Goal: Task Accomplishment & Management: Use online tool/utility

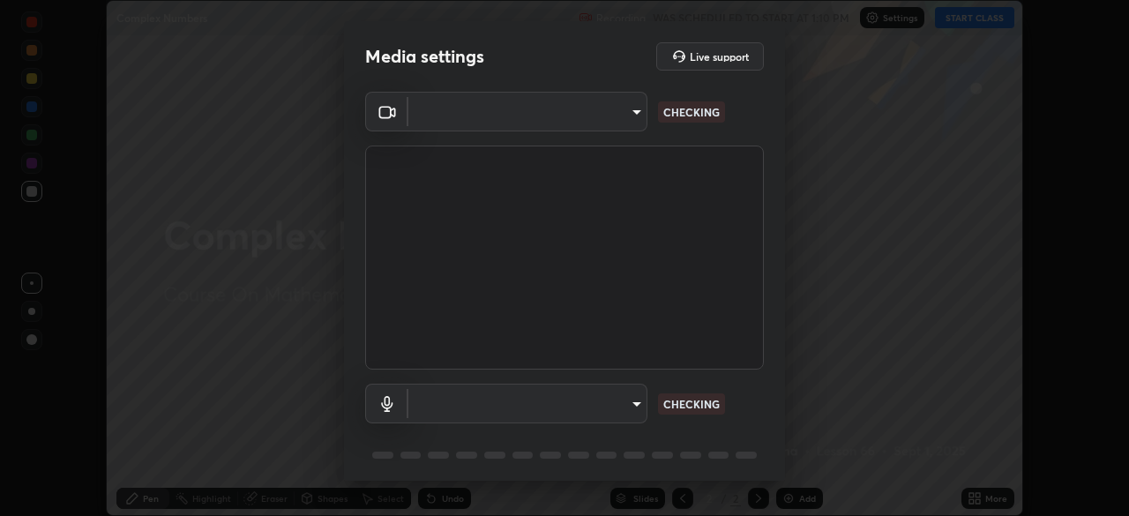
scroll to position [516, 1129]
type input "30251ce0796c2ee0dc5d2d3dd8c2e2a63244bb54eceb0ee1850135d5fd661110"
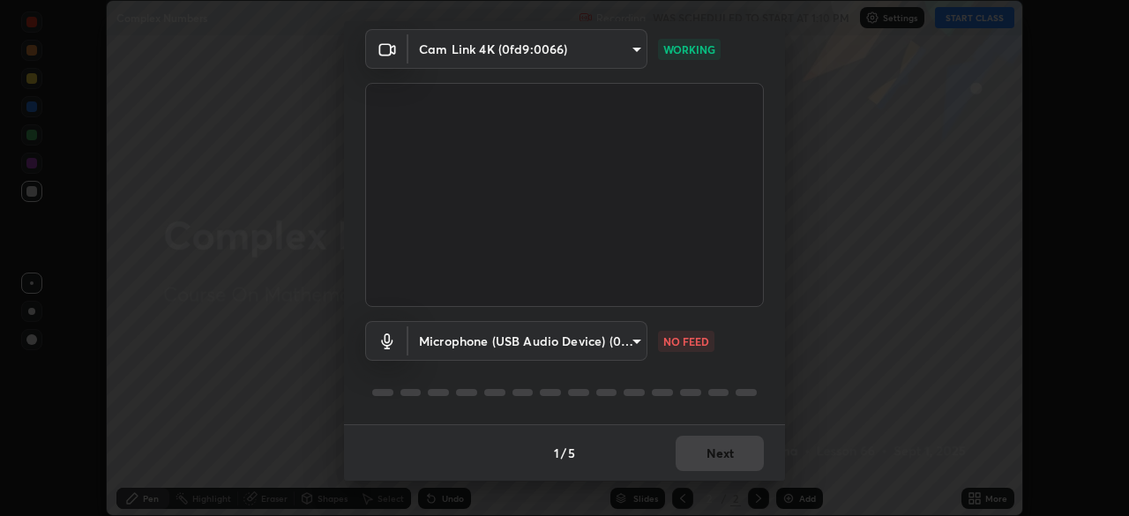
click at [626, 346] on body "Erase all Complex Numbers Recording WAS SCHEDULED TO START AT 1:10 PM Settings …" at bounding box center [564, 258] width 1129 height 516
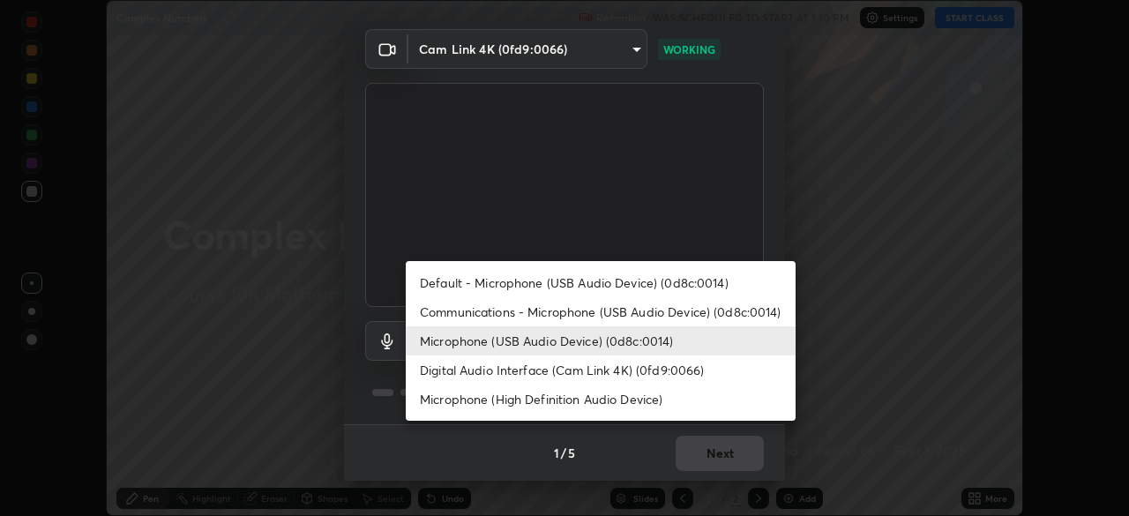
click at [598, 315] on li "Communications - Microphone (USB Audio Device) (0d8c:0014)" at bounding box center [601, 311] width 390 height 29
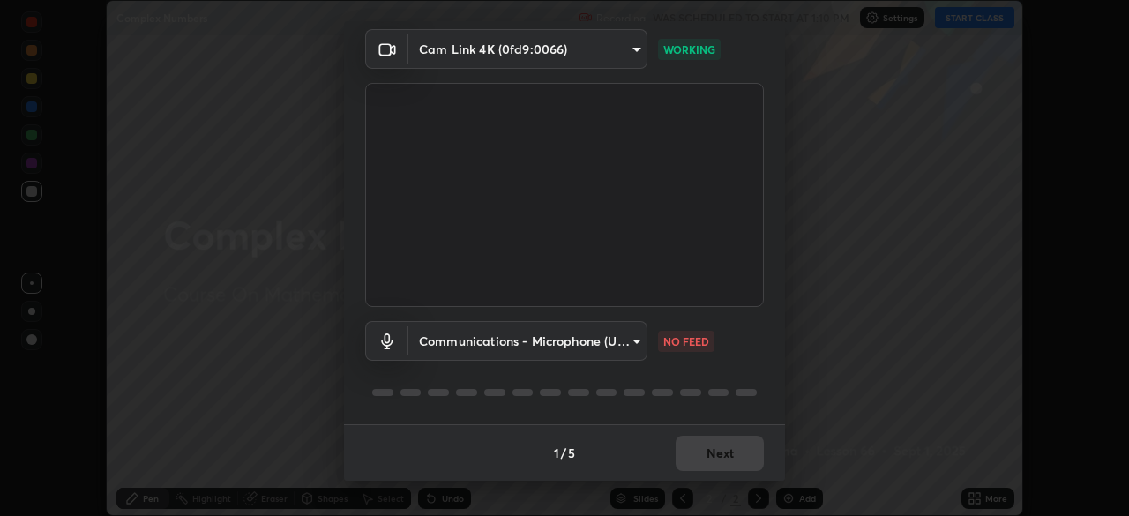
click at [586, 340] on li "Microphone (USB Audio Device) (0d8c:0014)" at bounding box center [552, 340] width 292 height 17
type input "124c78c221627933d2c50a39b91ddd266d1070ffba9e3ebedd1e58af8de33bc5"
click at [720, 453] on button "Next" at bounding box center [720, 453] width 88 height 35
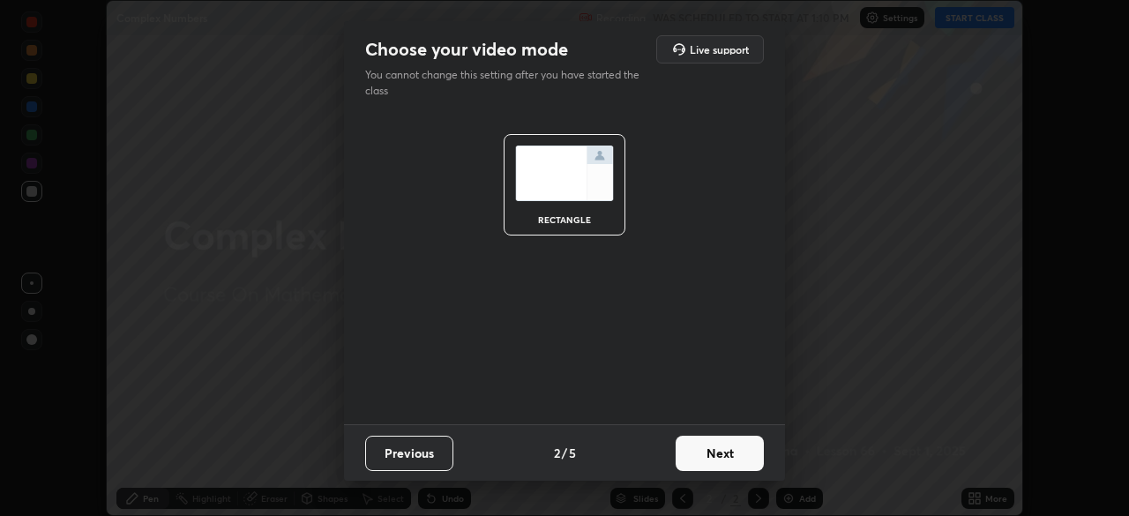
scroll to position [0, 0]
click at [721, 460] on button "Next" at bounding box center [720, 453] width 88 height 35
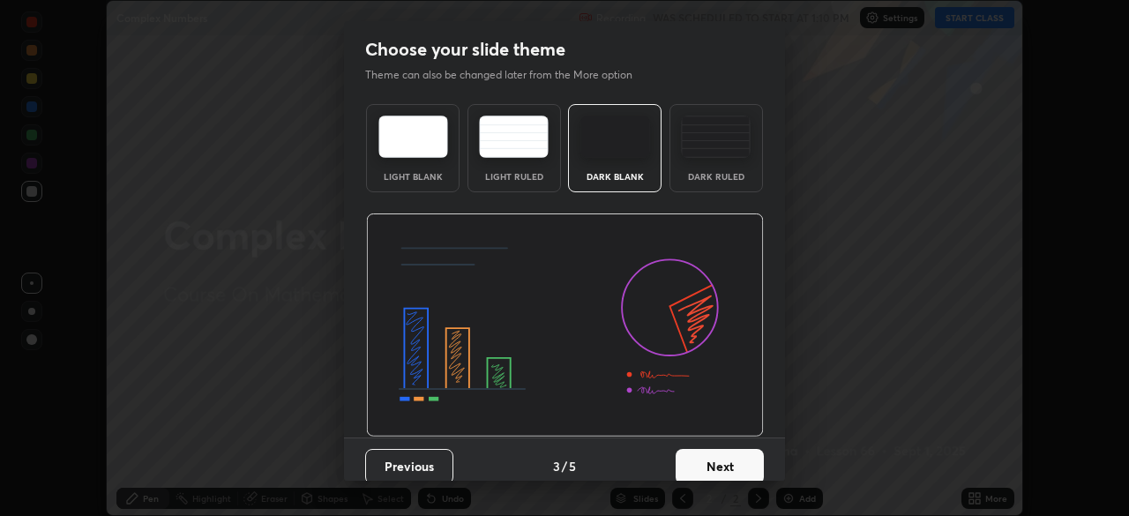
click at [735, 459] on button "Next" at bounding box center [720, 466] width 88 height 35
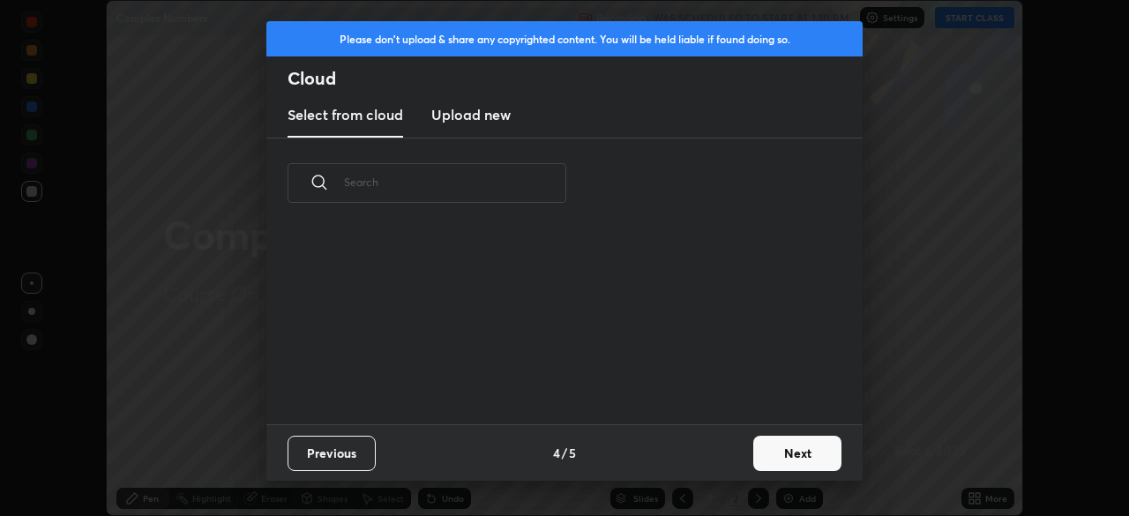
click at [755, 461] on button "Next" at bounding box center [797, 453] width 88 height 35
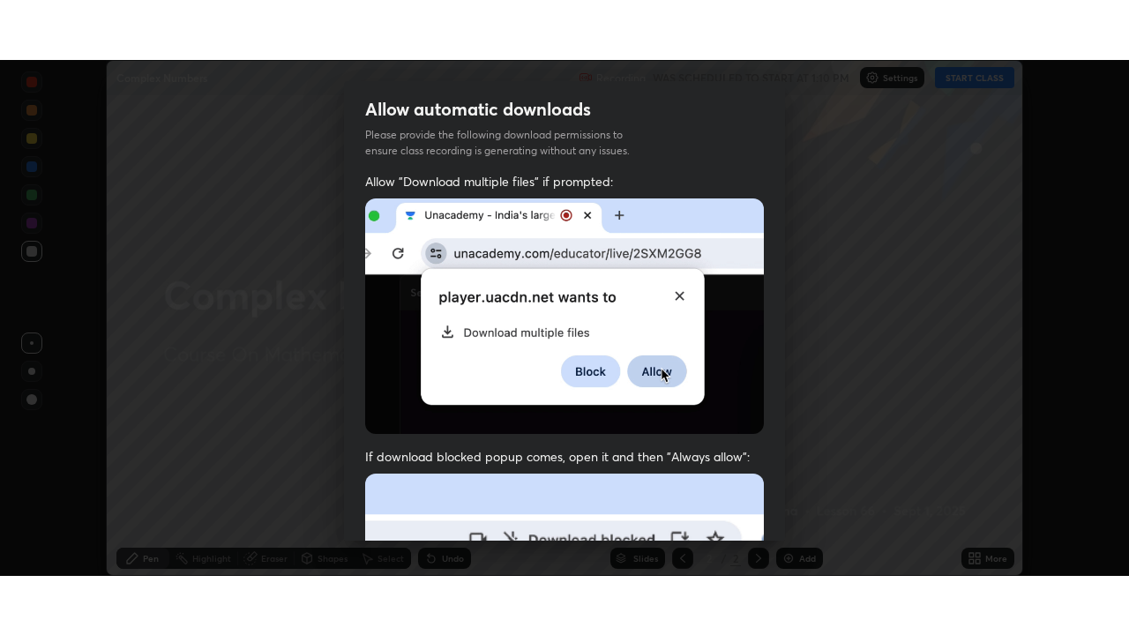
scroll to position [422, 0]
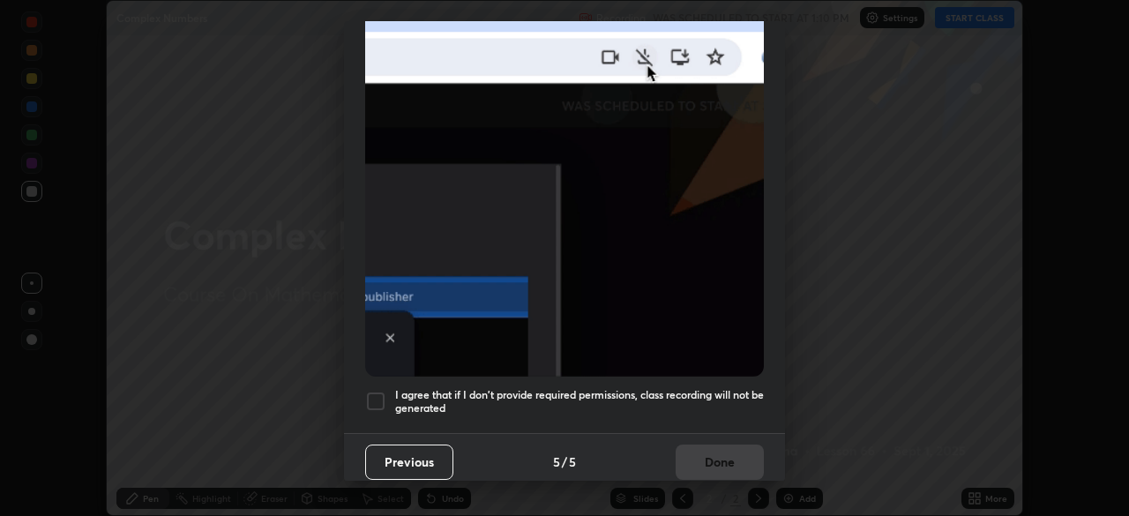
click at [714, 388] on h5 "I agree that if I don't provide required permissions, class recording will not …" at bounding box center [579, 401] width 369 height 27
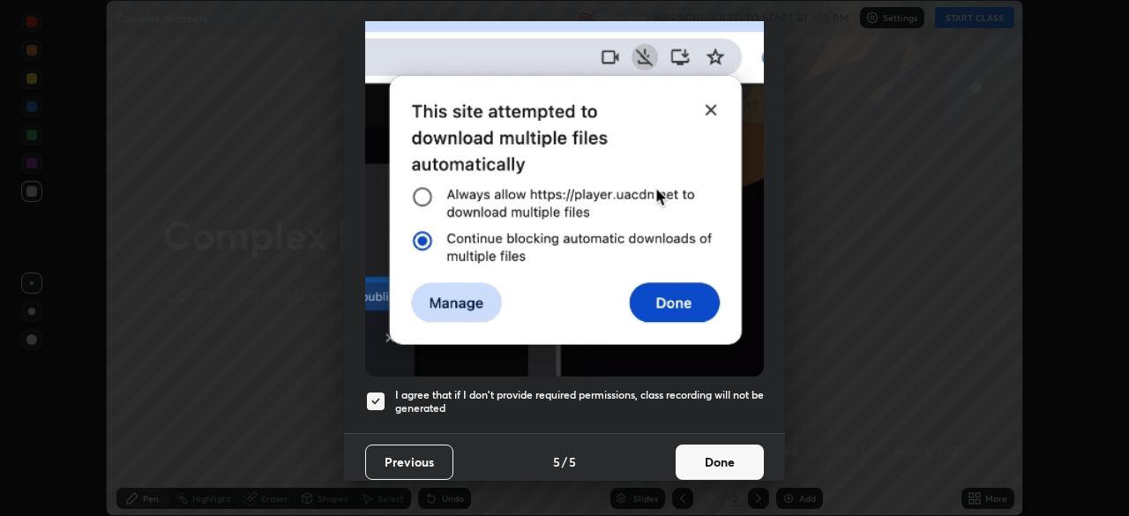
click at [721, 457] on button "Done" at bounding box center [720, 461] width 88 height 35
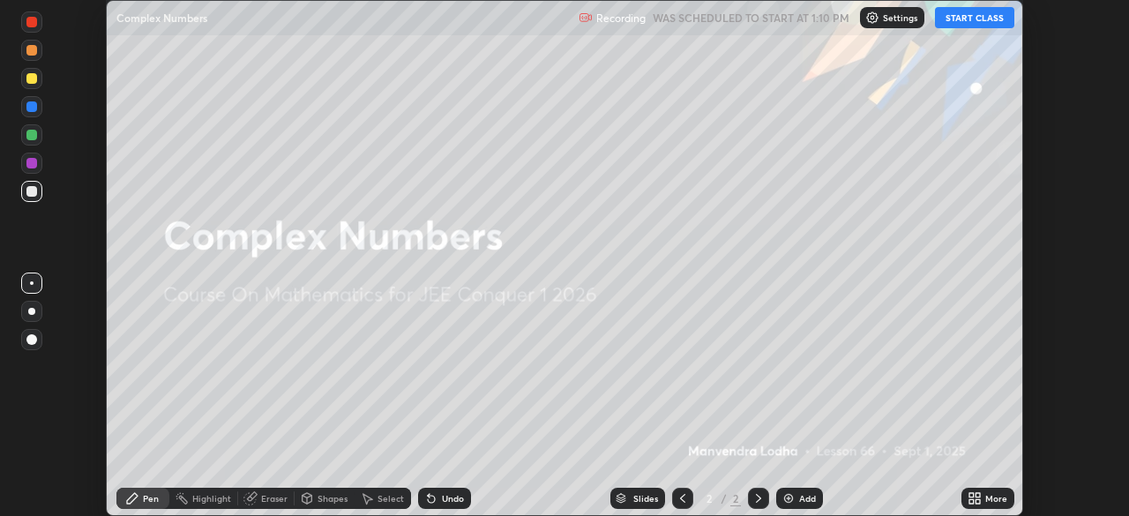
click at [962, 494] on div "More" at bounding box center [987, 498] width 53 height 21
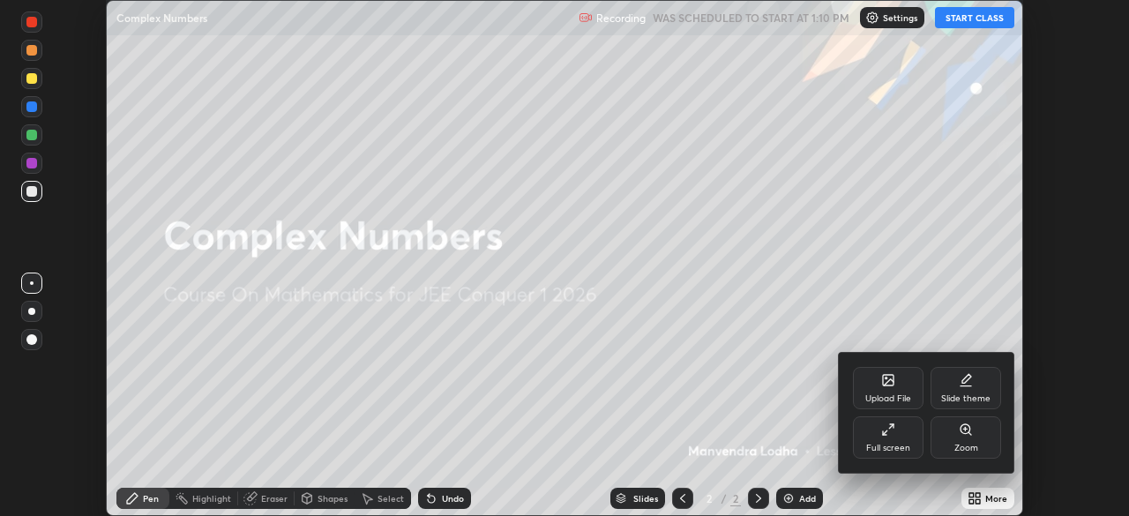
click at [898, 441] on div "Full screen" at bounding box center [888, 437] width 71 height 42
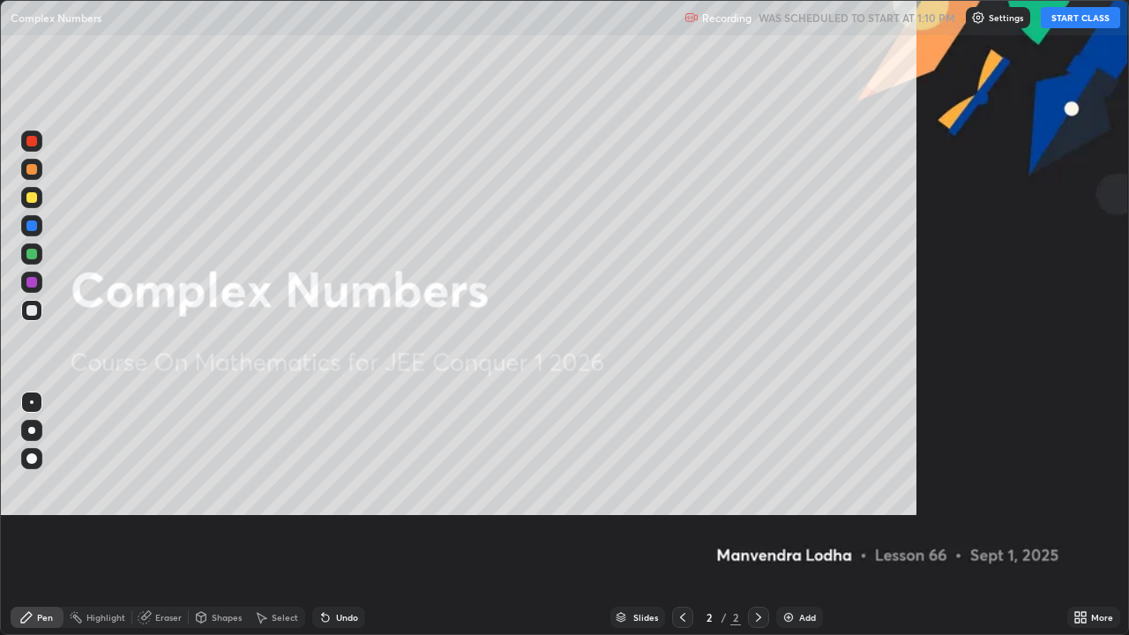
scroll to position [635, 1129]
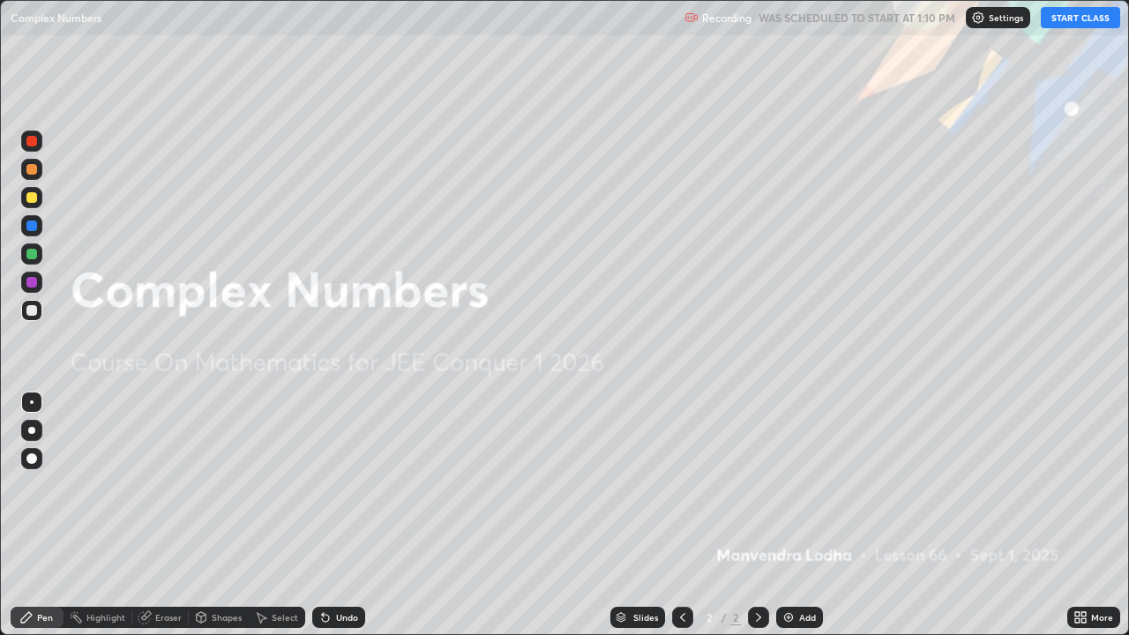
click at [1085, 17] on button "START CLASS" at bounding box center [1080, 17] width 79 height 21
click at [801, 515] on div "Add" at bounding box center [807, 617] width 17 height 9
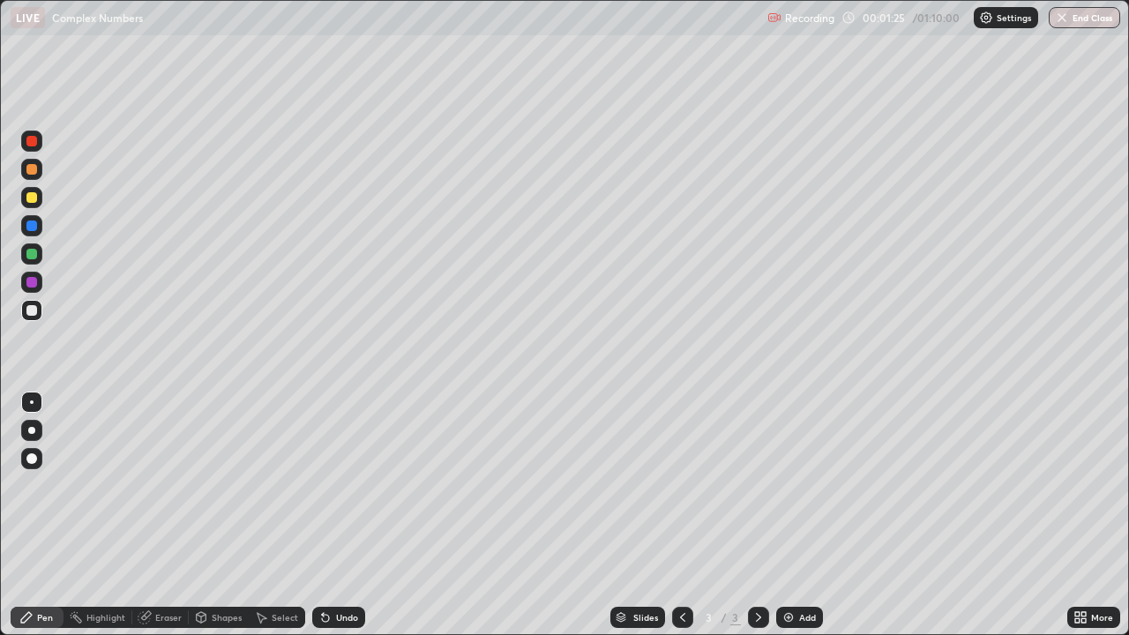
click at [36, 197] on div at bounding box center [31, 197] width 11 height 11
click at [33, 254] on div at bounding box center [31, 254] width 11 height 11
click at [341, 515] on div "Undo" at bounding box center [347, 617] width 22 height 9
click at [346, 515] on div "Undo" at bounding box center [347, 617] width 22 height 9
click at [27, 200] on div at bounding box center [31, 197] width 11 height 11
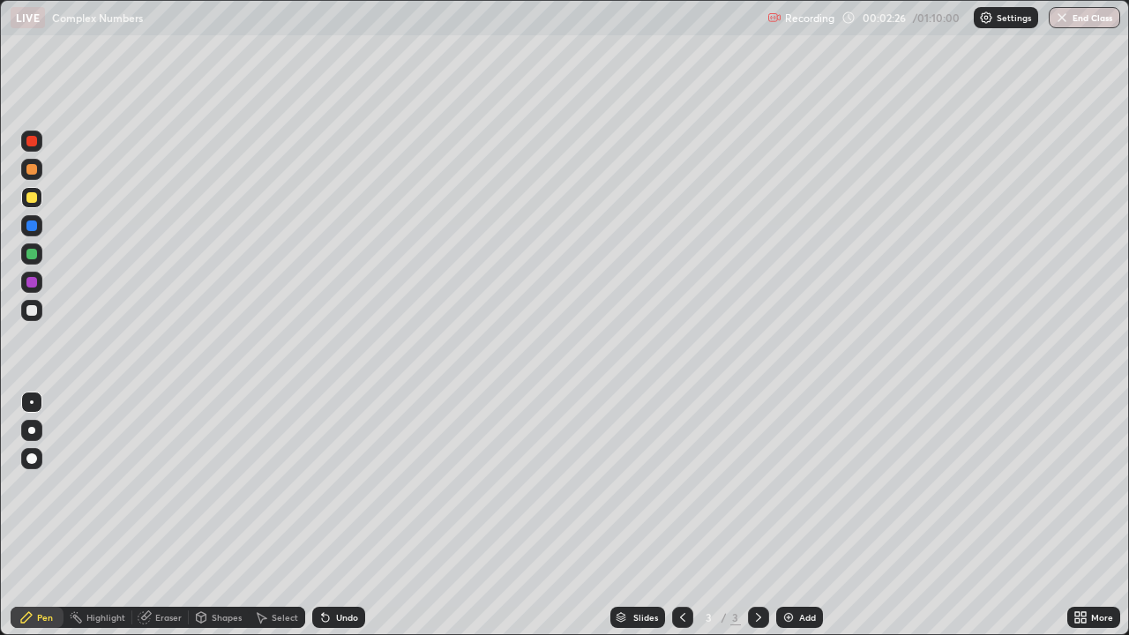
click at [30, 286] on div at bounding box center [31, 282] width 11 height 11
click at [34, 252] on div at bounding box center [31, 254] width 11 height 11
click at [799, 515] on div "Add" at bounding box center [799, 617] width 47 height 21
click at [33, 198] on div at bounding box center [31, 197] width 11 height 11
click at [33, 260] on div at bounding box center [31, 253] width 21 height 21
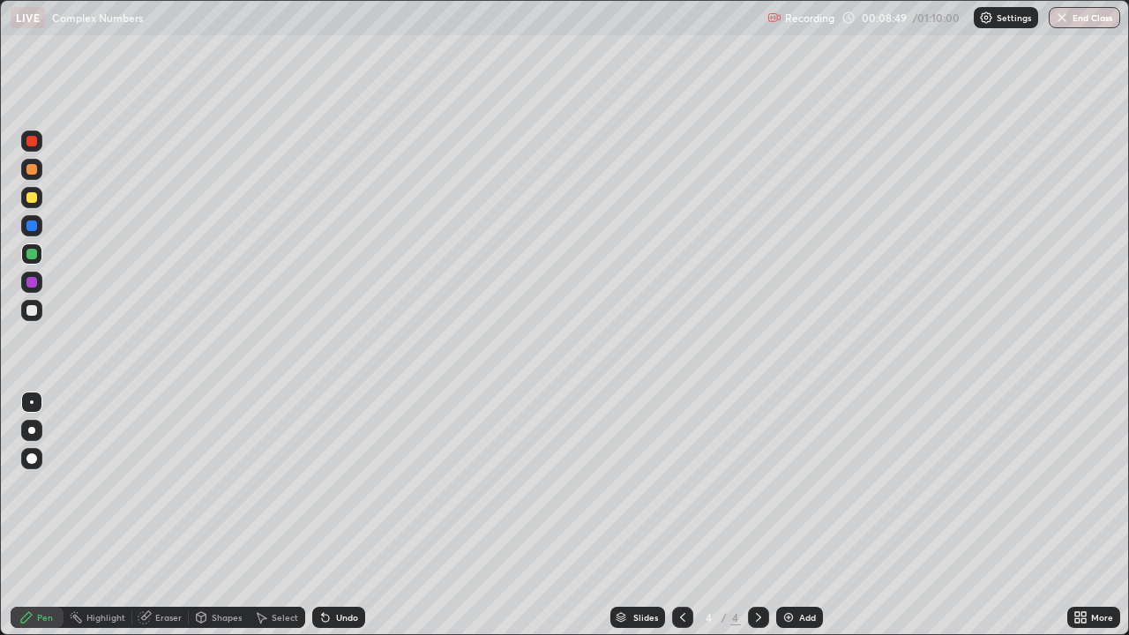
click at [33, 282] on div at bounding box center [31, 282] width 11 height 11
click at [31, 227] on div at bounding box center [31, 225] width 11 height 11
click at [33, 255] on div at bounding box center [31, 254] width 11 height 11
click at [24, 197] on div at bounding box center [31, 197] width 21 height 21
click at [799, 515] on div "Add" at bounding box center [807, 617] width 17 height 9
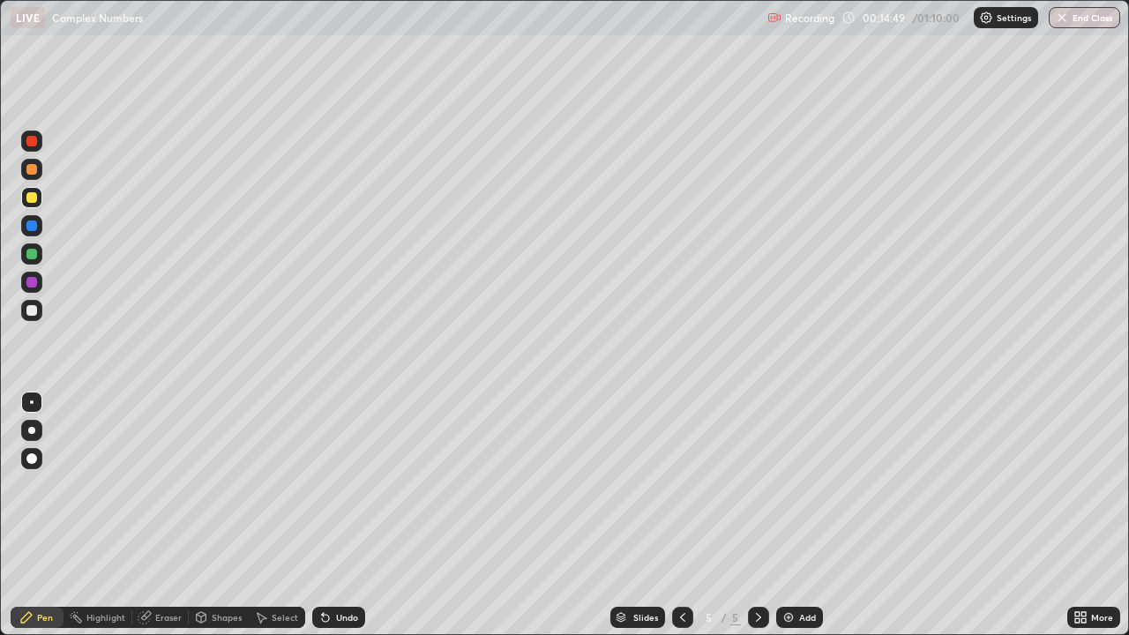
click at [33, 308] on div at bounding box center [31, 310] width 11 height 11
click at [34, 257] on div at bounding box center [31, 254] width 11 height 11
click at [40, 204] on div at bounding box center [31, 197] width 21 height 21
click at [31, 254] on div at bounding box center [31, 254] width 11 height 11
click at [30, 285] on div at bounding box center [31, 282] width 11 height 11
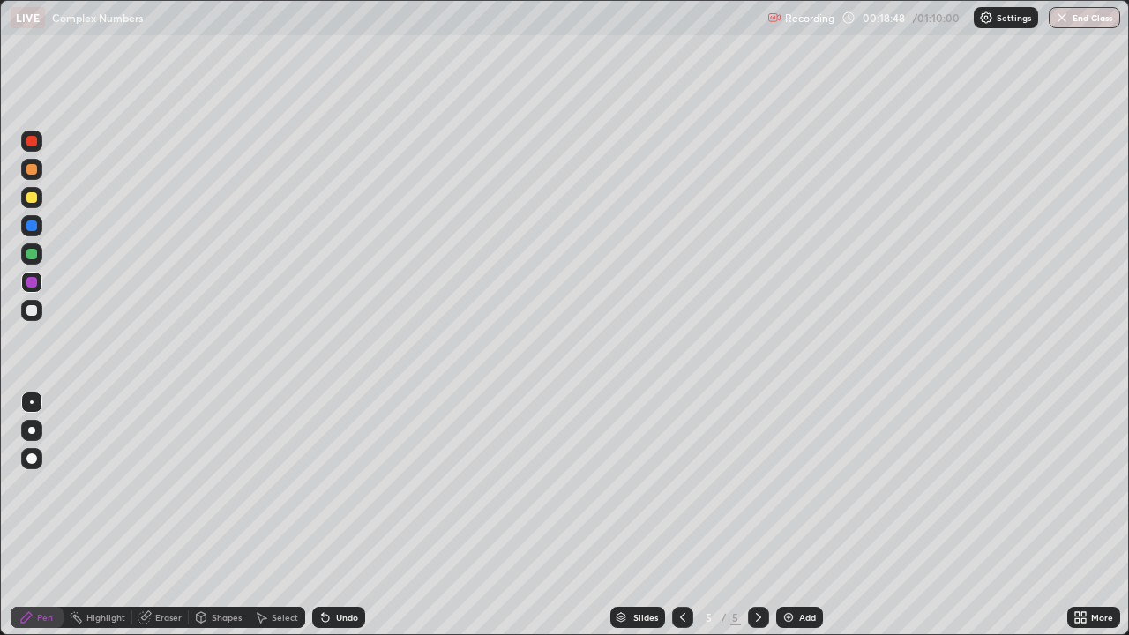
click at [33, 250] on div at bounding box center [31, 254] width 11 height 11
click at [802, 515] on div "Add" at bounding box center [799, 617] width 47 height 21
click at [34, 280] on div at bounding box center [31, 282] width 11 height 11
click at [31, 255] on div at bounding box center [31, 254] width 11 height 11
click at [31, 228] on div at bounding box center [31, 225] width 11 height 11
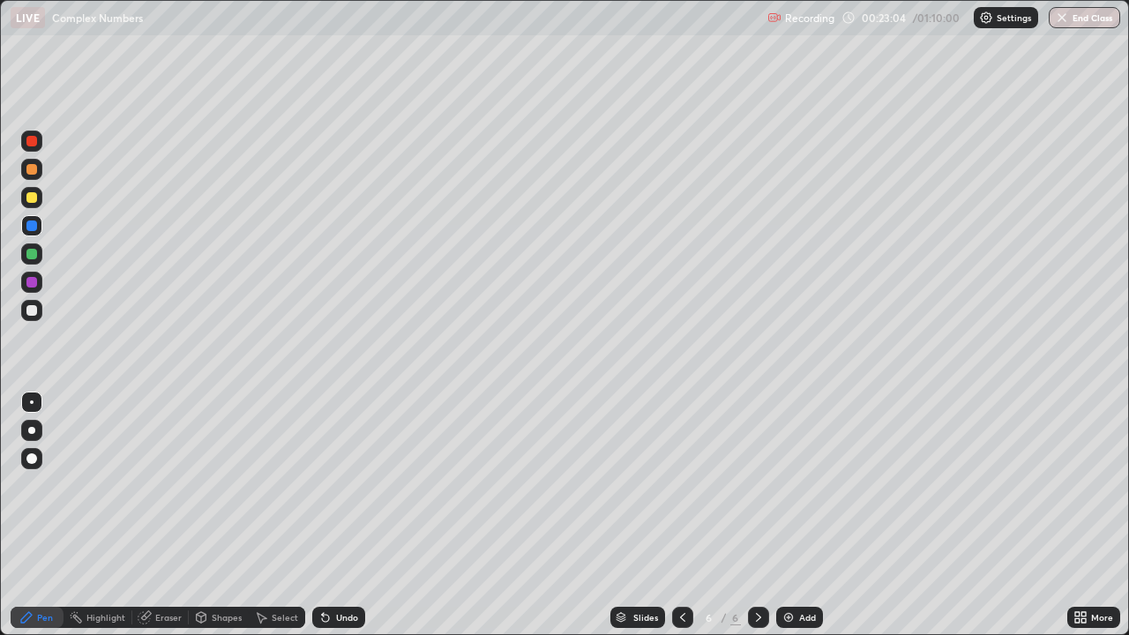
click at [27, 284] on div at bounding box center [31, 282] width 11 height 11
click at [33, 312] on div at bounding box center [31, 310] width 11 height 11
click at [34, 250] on div at bounding box center [31, 254] width 11 height 11
click at [256, 515] on div "Select" at bounding box center [277, 617] width 56 height 35
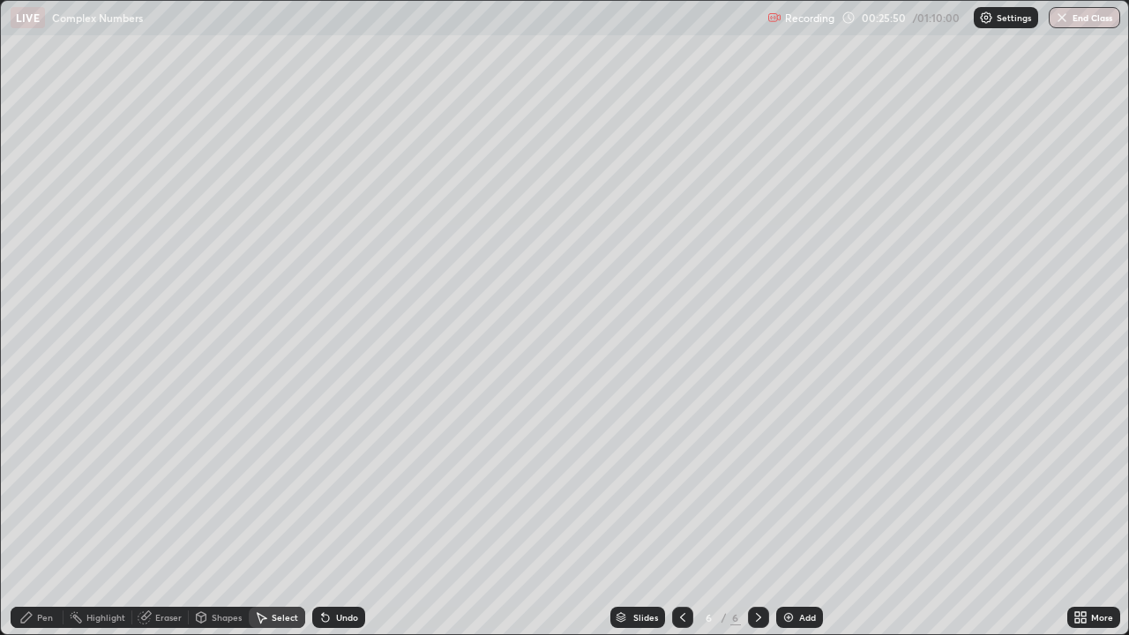
click at [283, 515] on div "0 ° Undo Copy Duplicate Duplicate to new slide Delete" at bounding box center [564, 317] width 1127 height 633
click at [48, 515] on div "Pen" at bounding box center [45, 617] width 16 height 9
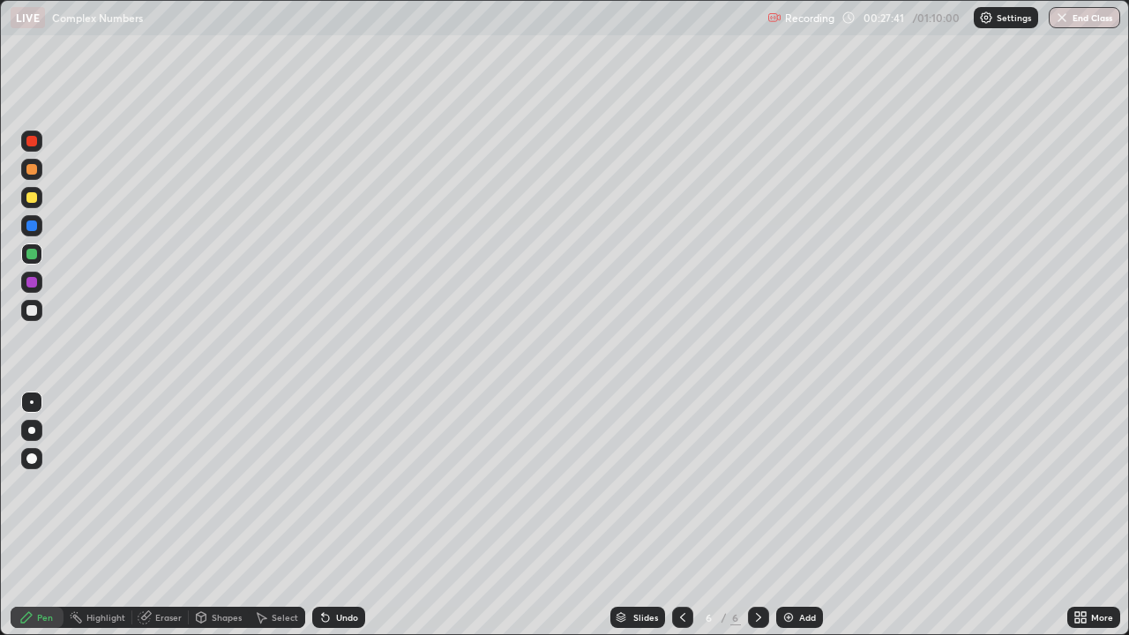
click at [806, 515] on div "Add" at bounding box center [807, 617] width 17 height 9
click at [35, 198] on div at bounding box center [31, 197] width 11 height 11
click at [33, 279] on div at bounding box center [31, 282] width 11 height 11
click at [30, 223] on div at bounding box center [31, 225] width 11 height 11
click at [31, 255] on div at bounding box center [31, 254] width 11 height 11
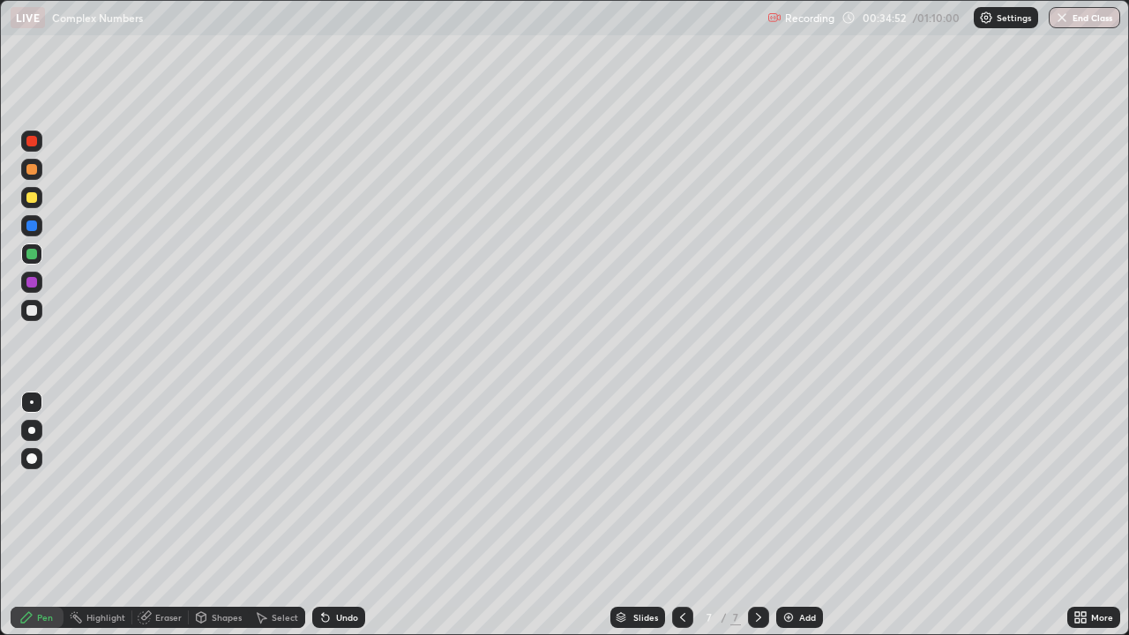
click at [38, 312] on div at bounding box center [31, 310] width 21 height 21
click at [803, 515] on div "Add" at bounding box center [807, 617] width 17 height 9
click at [35, 257] on div at bounding box center [31, 254] width 11 height 11
click at [30, 284] on div at bounding box center [31, 282] width 11 height 11
click at [32, 312] on div at bounding box center [31, 310] width 11 height 11
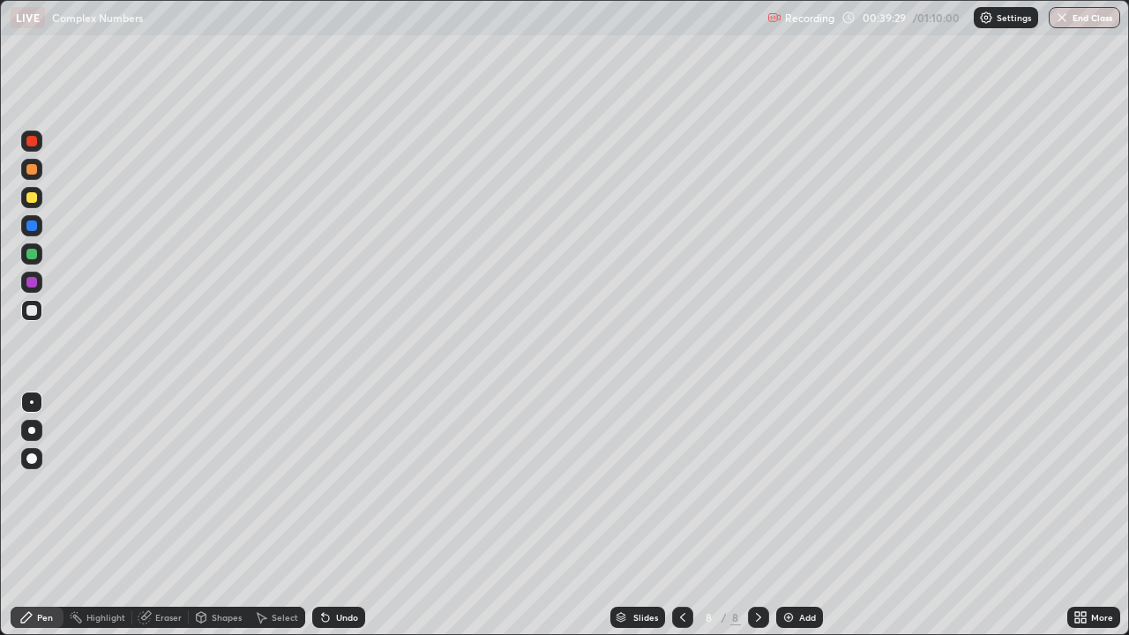
click at [799, 515] on div "Add" at bounding box center [807, 617] width 17 height 9
click at [32, 201] on div at bounding box center [31, 197] width 11 height 11
click at [34, 310] on div at bounding box center [31, 310] width 11 height 11
click at [30, 255] on div at bounding box center [31, 254] width 11 height 11
click at [30, 282] on div at bounding box center [31, 282] width 11 height 11
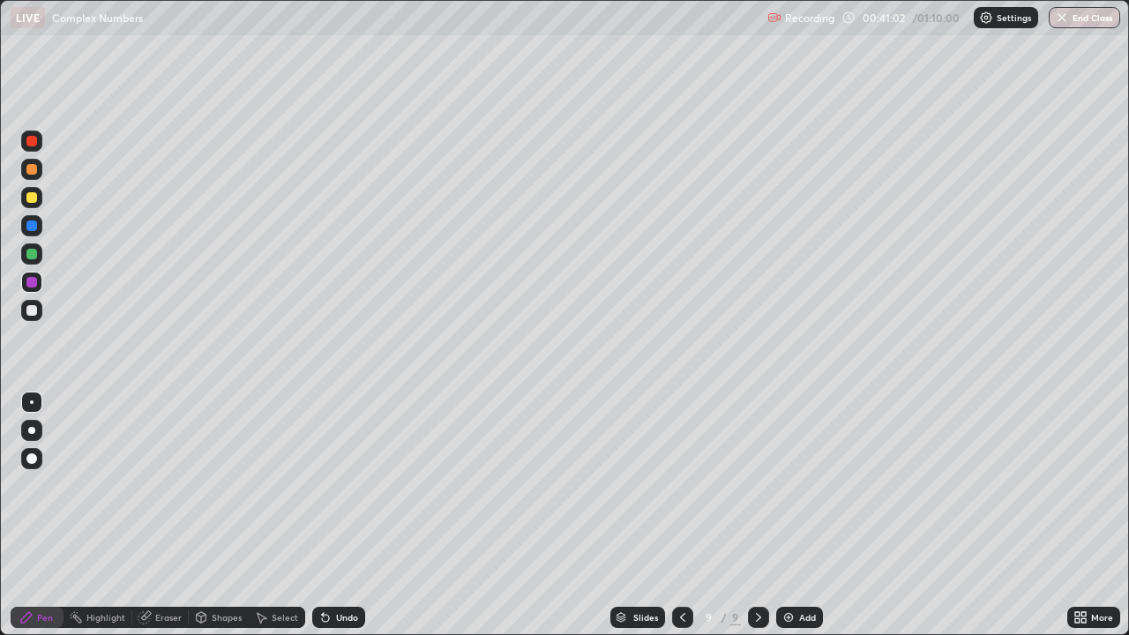
click at [340, 515] on div "Undo" at bounding box center [338, 617] width 53 height 21
click at [337, 515] on div "Undo" at bounding box center [347, 617] width 22 height 9
click at [360, 515] on div "Undo" at bounding box center [338, 617] width 53 height 21
click at [347, 515] on div "Undo" at bounding box center [347, 617] width 22 height 9
click at [347, 515] on div "Undo" at bounding box center [338, 617] width 53 height 21
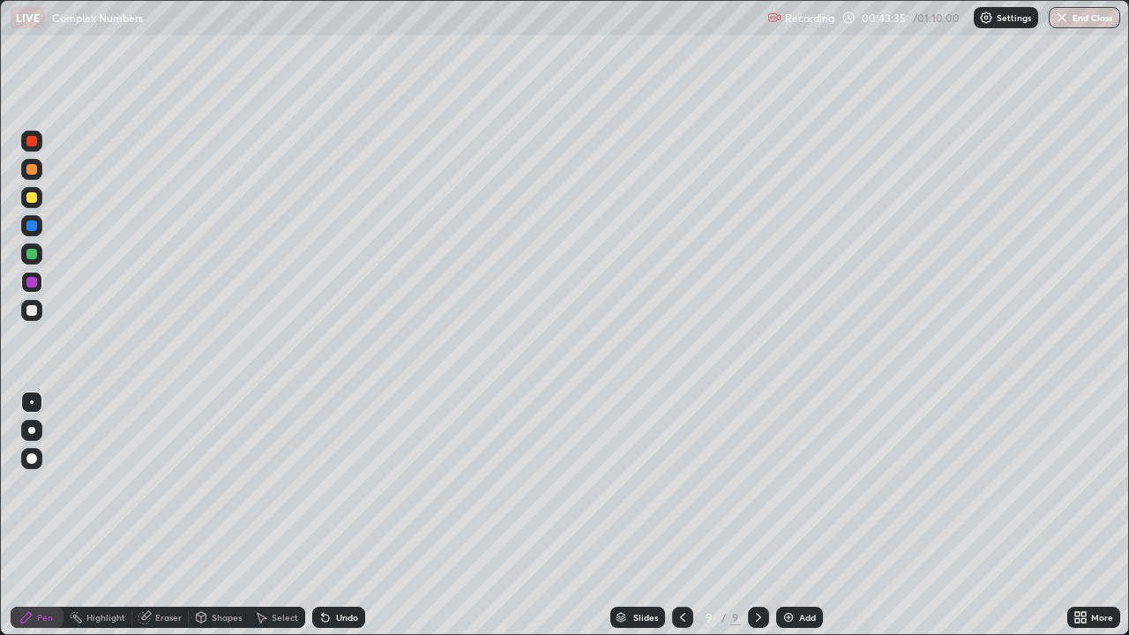
click at [164, 515] on div "Eraser" at bounding box center [160, 617] width 56 height 21
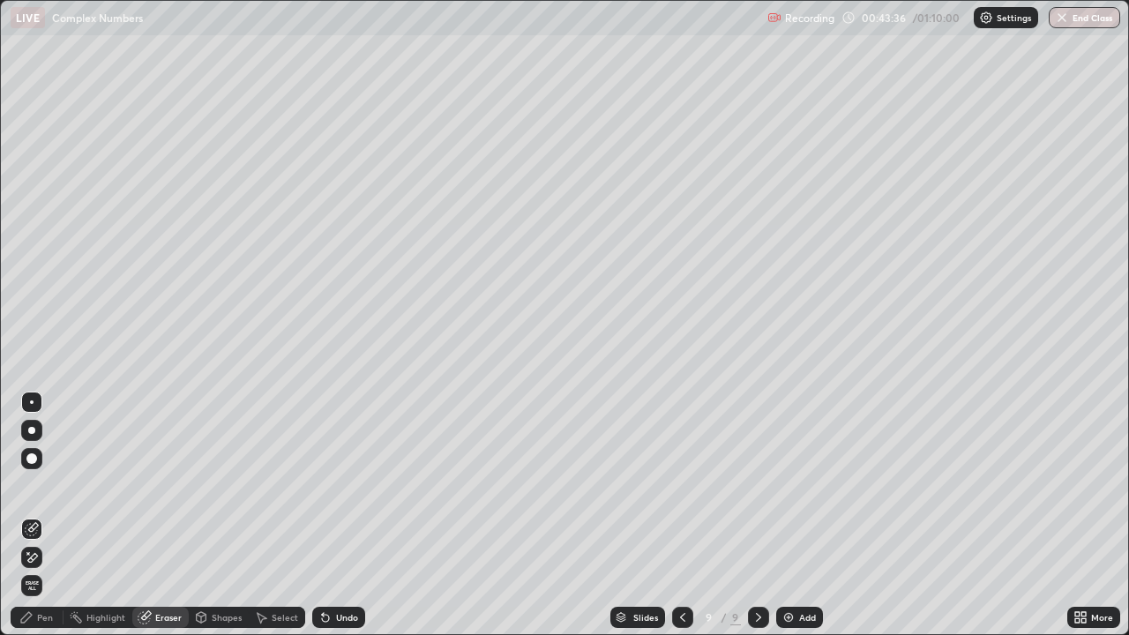
click at [40, 403] on div at bounding box center [31, 402] width 21 height 21
click at [39, 515] on div "Pen" at bounding box center [45, 617] width 16 height 9
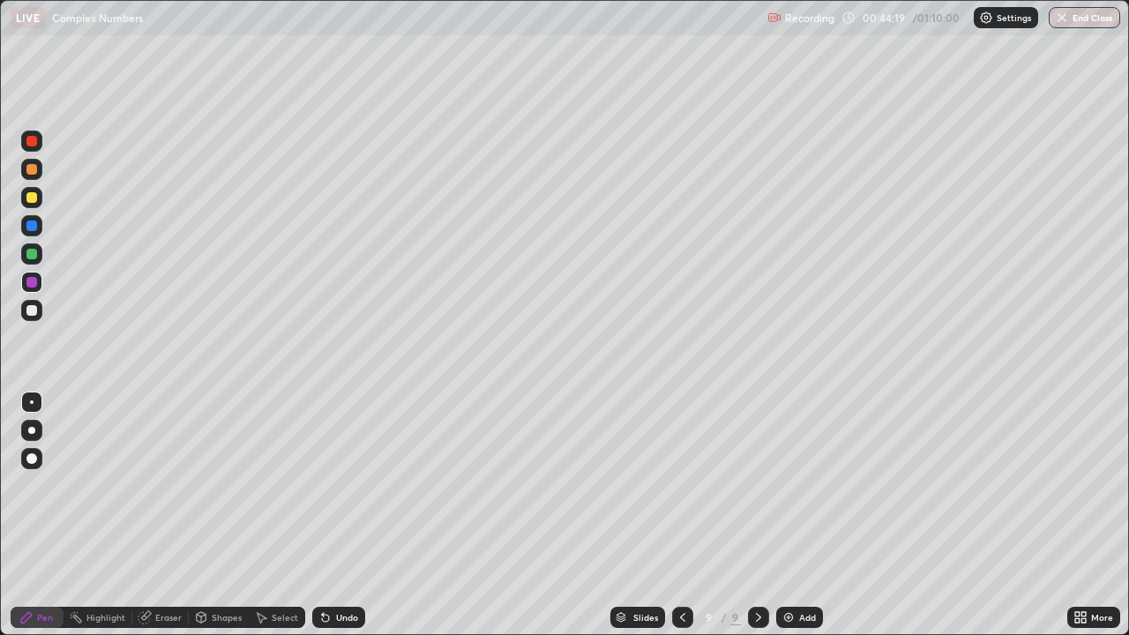
click at [40, 198] on div at bounding box center [31, 197] width 21 height 21
click at [798, 515] on div "Add" at bounding box center [799, 617] width 47 height 21
click at [31, 256] on div at bounding box center [31, 254] width 11 height 11
click at [680, 515] on icon at bounding box center [682, 617] width 14 height 14
click at [757, 515] on icon at bounding box center [758, 617] width 14 height 14
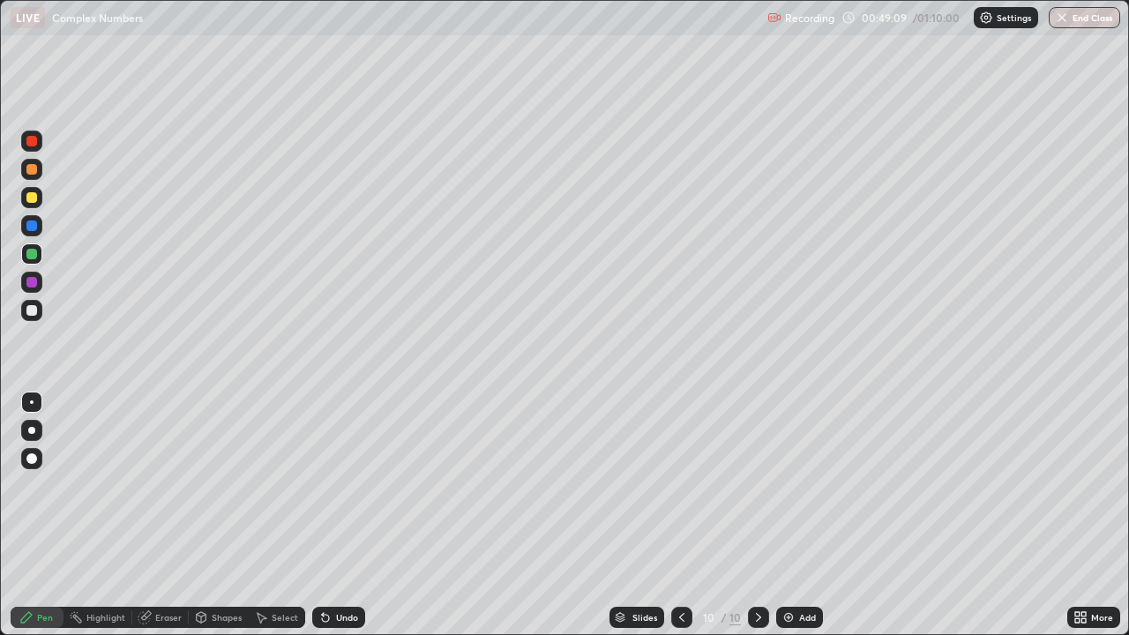
click at [205, 515] on icon at bounding box center [202, 617] width 10 height 11
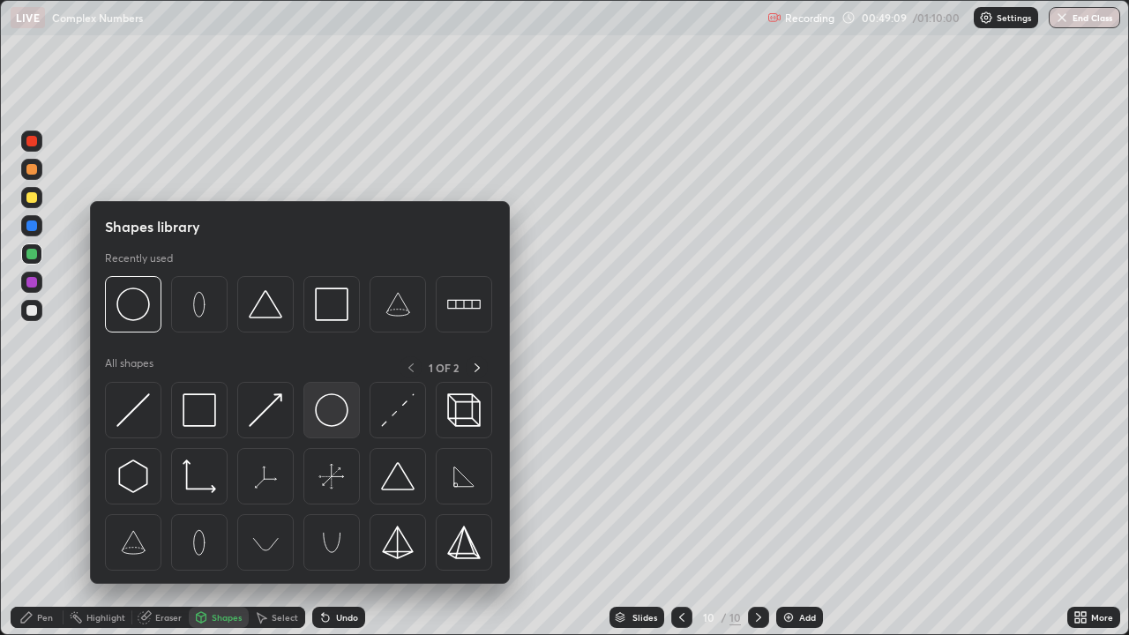
click at [335, 421] on img at bounding box center [332, 410] width 34 height 34
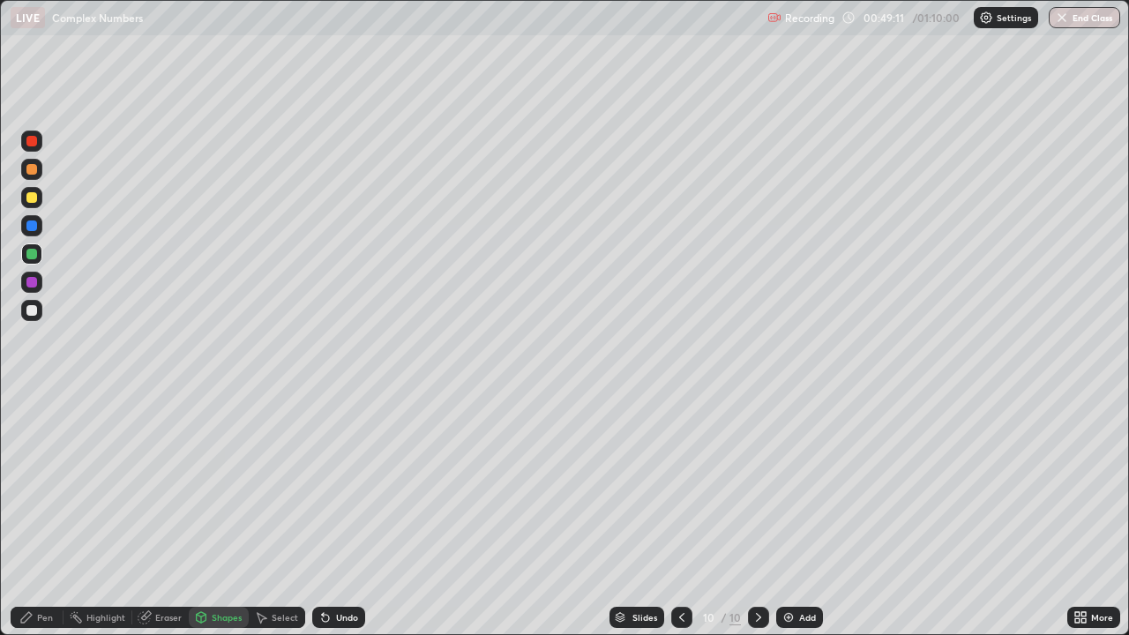
click at [32, 312] on div at bounding box center [31, 310] width 11 height 11
click at [34, 515] on div "Pen" at bounding box center [37, 617] width 53 height 21
click at [32, 200] on div at bounding box center [31, 197] width 11 height 11
click at [33, 286] on div at bounding box center [31, 282] width 11 height 11
click at [34, 254] on div at bounding box center [31, 254] width 11 height 11
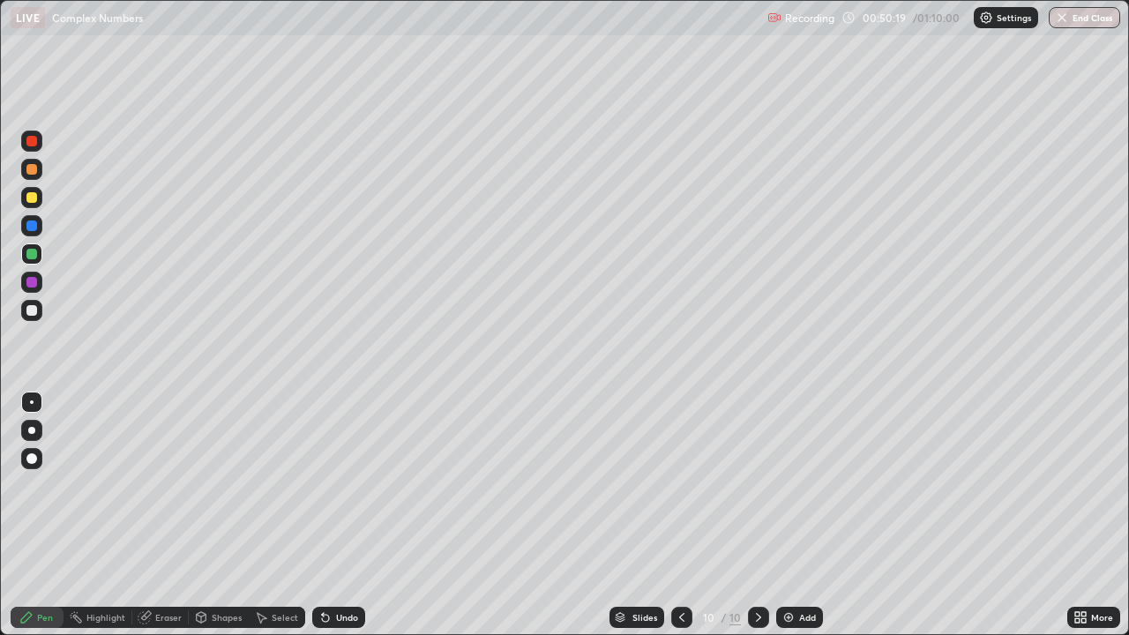
click at [33, 289] on div at bounding box center [31, 282] width 21 height 21
click at [26, 226] on div at bounding box center [31, 225] width 21 height 21
click at [35, 307] on div at bounding box center [31, 310] width 11 height 11
click at [33, 141] on div at bounding box center [31, 141] width 11 height 11
click at [800, 515] on div "Add" at bounding box center [807, 617] width 17 height 9
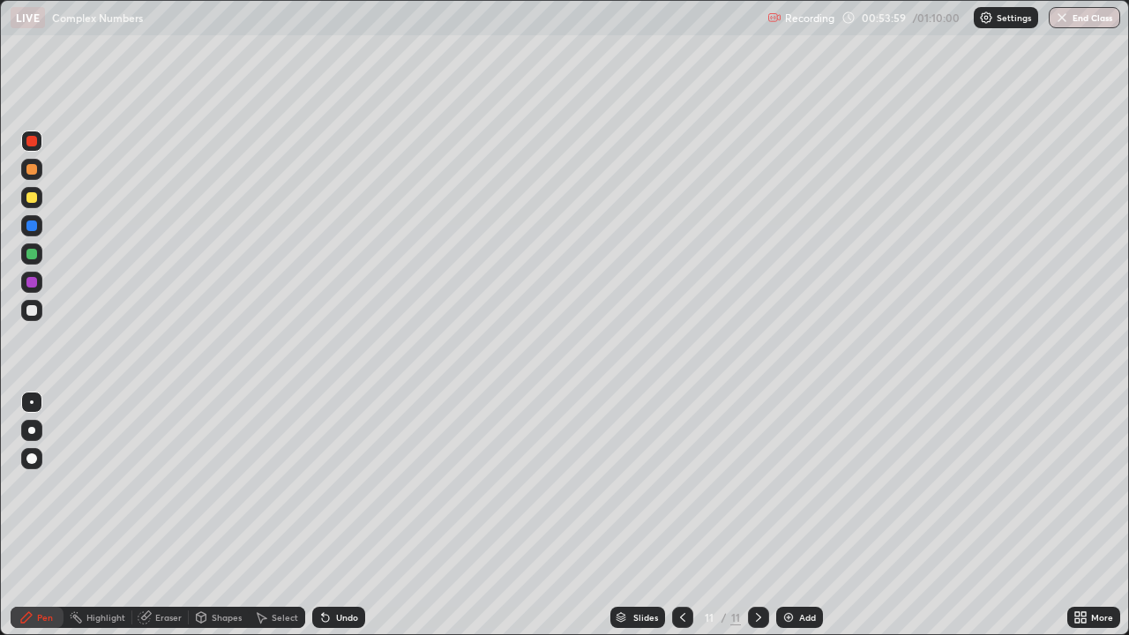
click at [31, 253] on div at bounding box center [31, 254] width 11 height 11
click at [336, 515] on div "Undo" at bounding box center [338, 617] width 53 height 21
click at [342, 515] on div "Undo" at bounding box center [347, 617] width 22 height 9
click at [225, 515] on div "Shapes" at bounding box center [227, 617] width 30 height 9
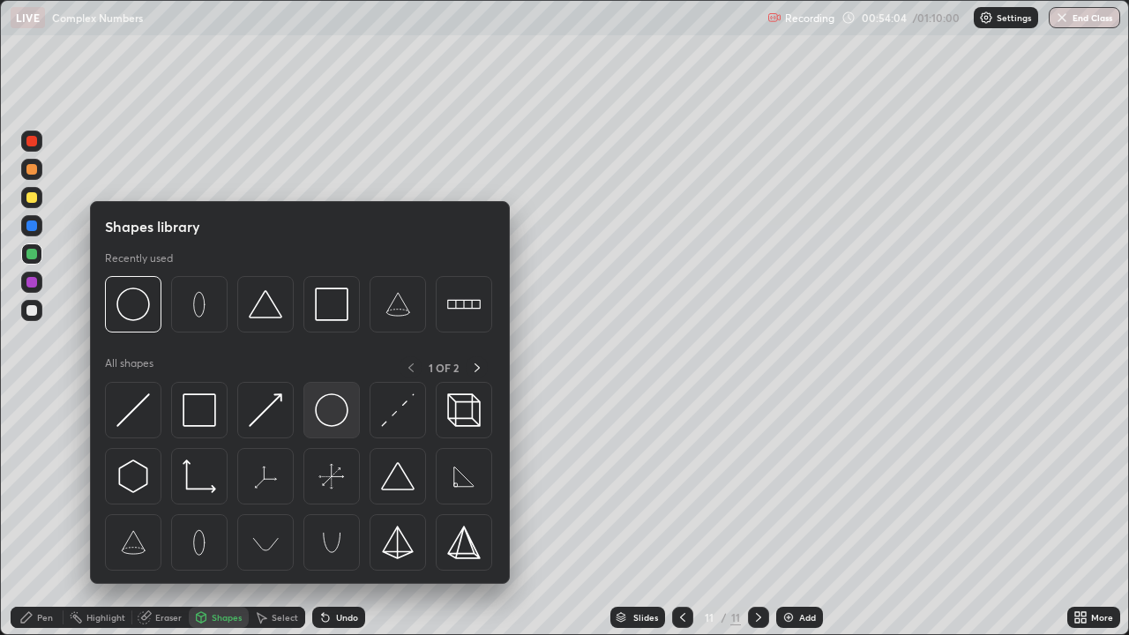
click at [331, 421] on img at bounding box center [332, 410] width 34 height 34
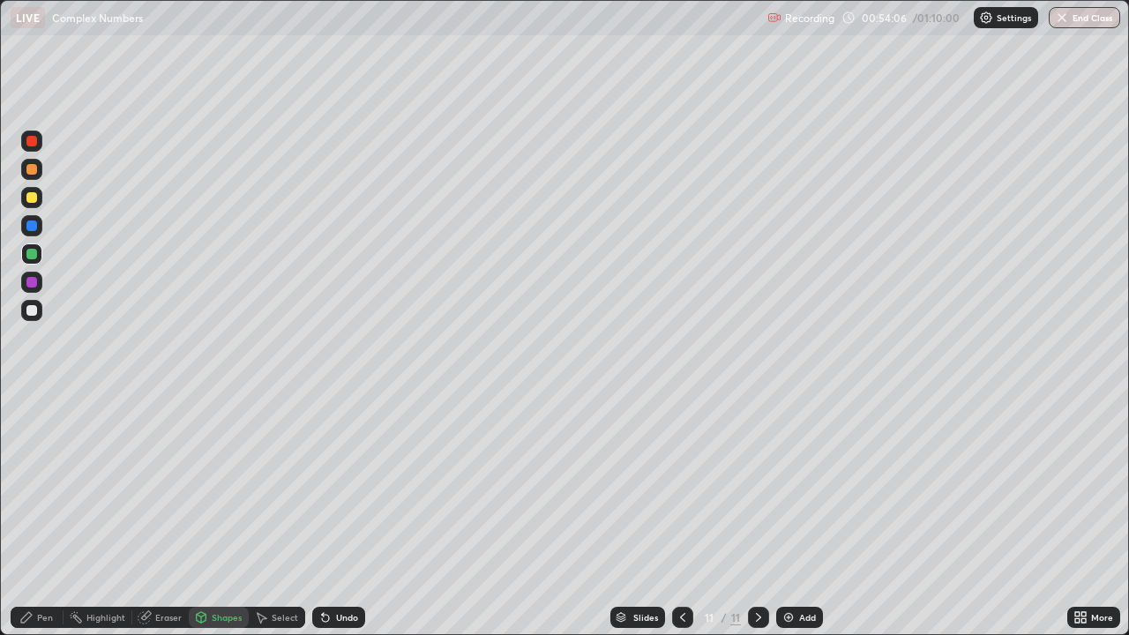
click at [28, 309] on div at bounding box center [31, 310] width 11 height 11
click at [38, 515] on div "Pen" at bounding box center [45, 617] width 16 height 9
click at [35, 281] on div at bounding box center [31, 282] width 11 height 11
click at [681, 515] on icon at bounding box center [683, 617] width 14 height 14
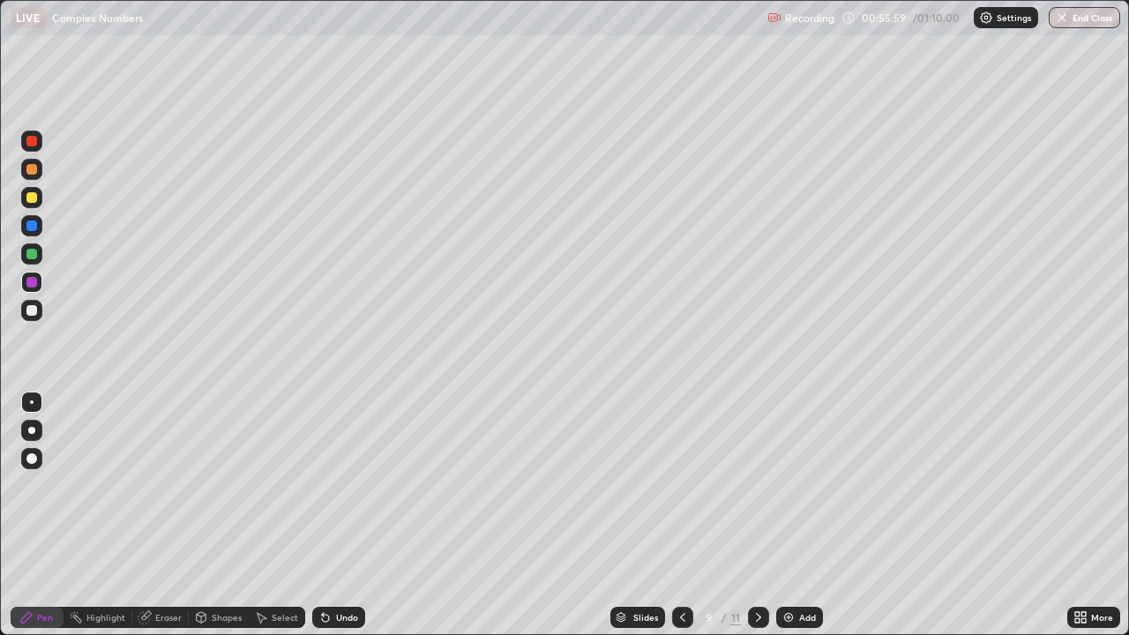
click at [758, 515] on icon at bounding box center [758, 617] width 14 height 14
click at [756, 515] on icon at bounding box center [758, 617] width 14 height 14
click at [757, 515] on icon at bounding box center [758, 617] width 14 height 14
click at [801, 515] on div "Add" at bounding box center [807, 617] width 17 height 9
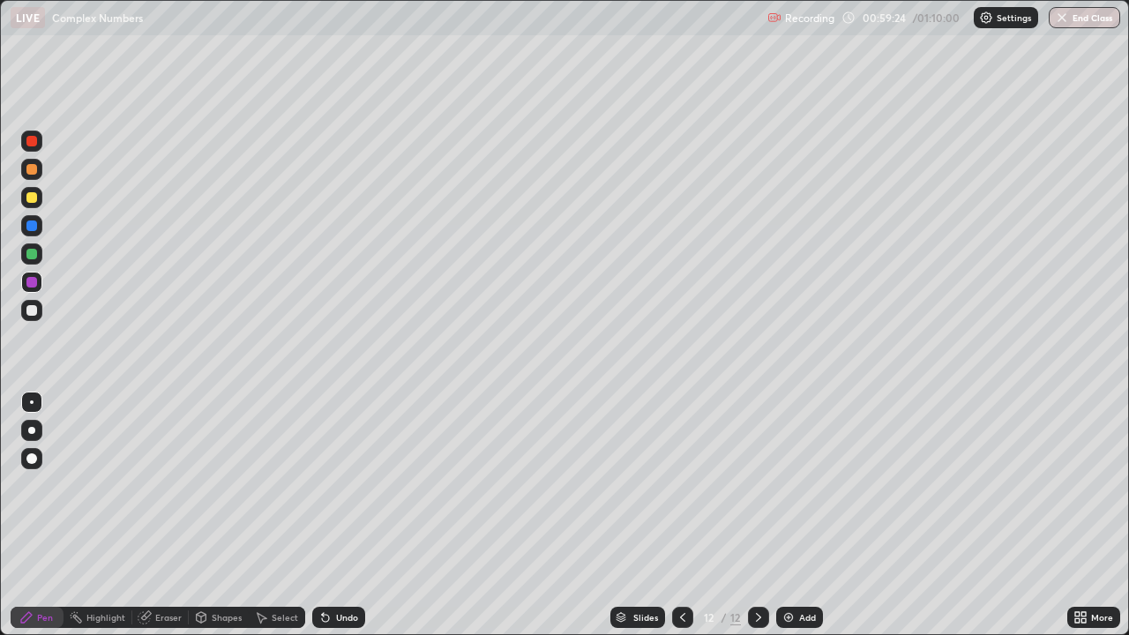
click at [35, 198] on div at bounding box center [31, 197] width 11 height 11
click at [32, 314] on div at bounding box center [31, 310] width 11 height 11
click at [347, 515] on div "Undo" at bounding box center [347, 617] width 22 height 9
click at [336, 515] on div "Undo" at bounding box center [347, 617] width 22 height 9
click at [39, 259] on div at bounding box center [31, 253] width 21 height 21
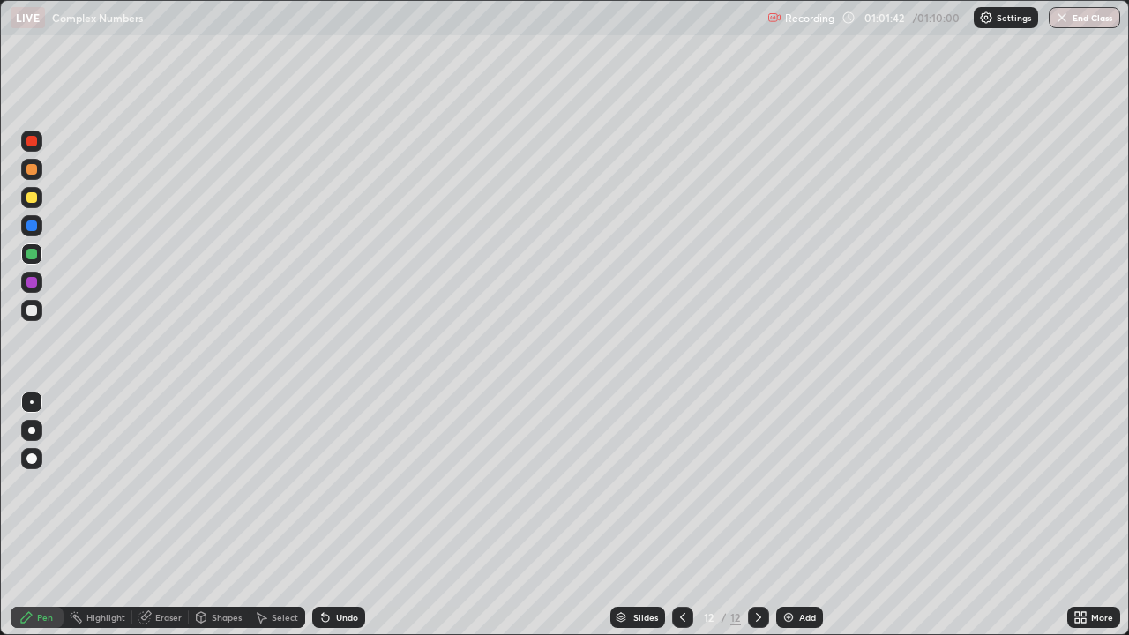
click at [24, 281] on div at bounding box center [31, 282] width 21 height 21
click at [160, 515] on div "Eraser" at bounding box center [168, 617] width 26 height 9
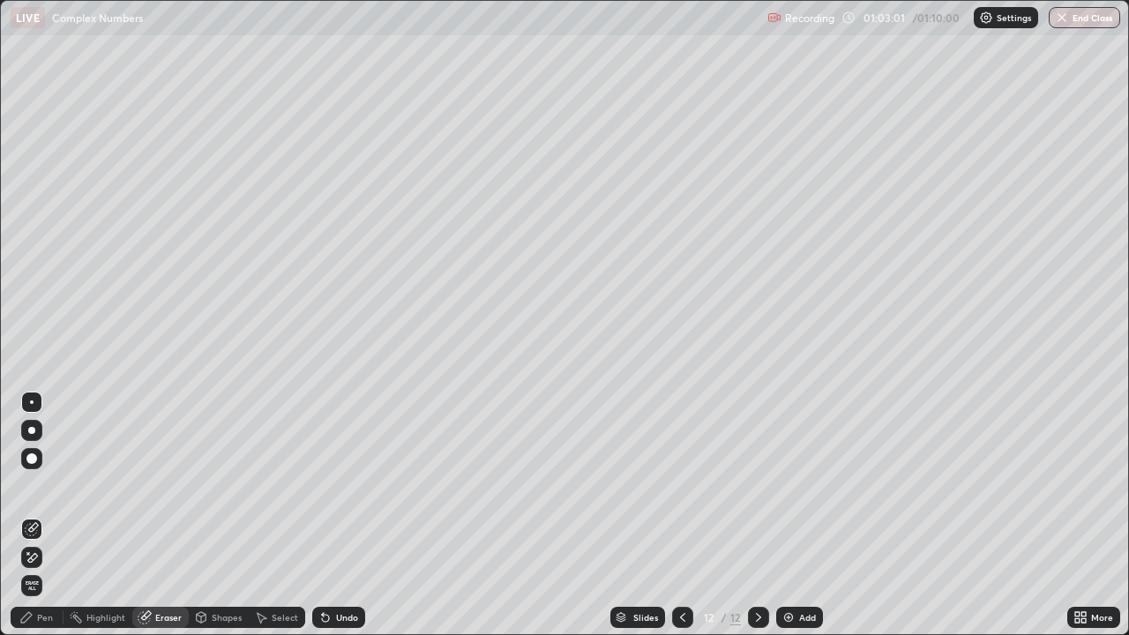
click at [48, 515] on div "Pen" at bounding box center [45, 617] width 16 height 9
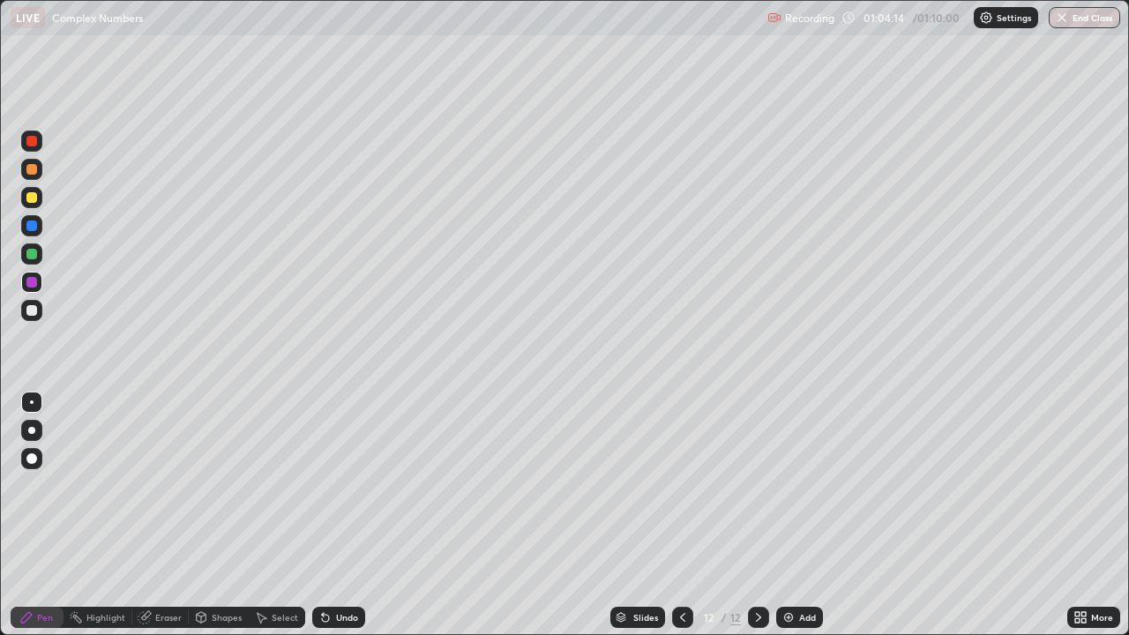
click at [33, 250] on div at bounding box center [31, 254] width 11 height 11
click at [799, 515] on div "Add" at bounding box center [799, 617] width 47 height 21
click at [35, 197] on div at bounding box center [31, 197] width 11 height 11
click at [26, 261] on div at bounding box center [31, 253] width 21 height 21
click at [33, 281] on div at bounding box center [31, 282] width 11 height 11
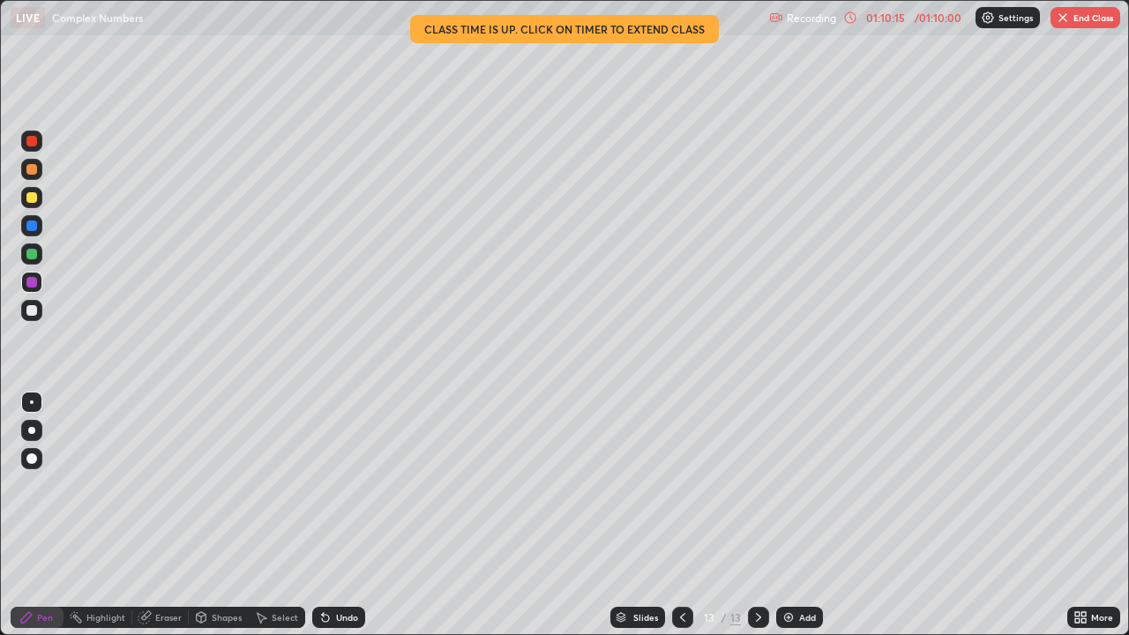
click at [1093, 19] on button "End Class" at bounding box center [1085, 17] width 70 height 21
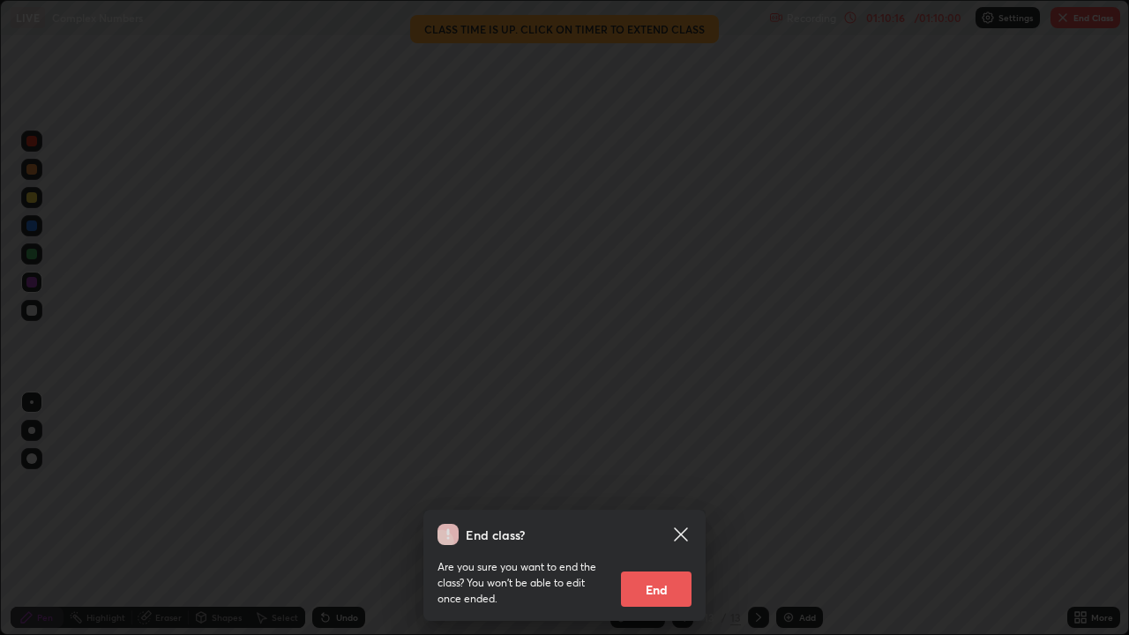
click at [671, 515] on button "End" at bounding box center [656, 588] width 71 height 35
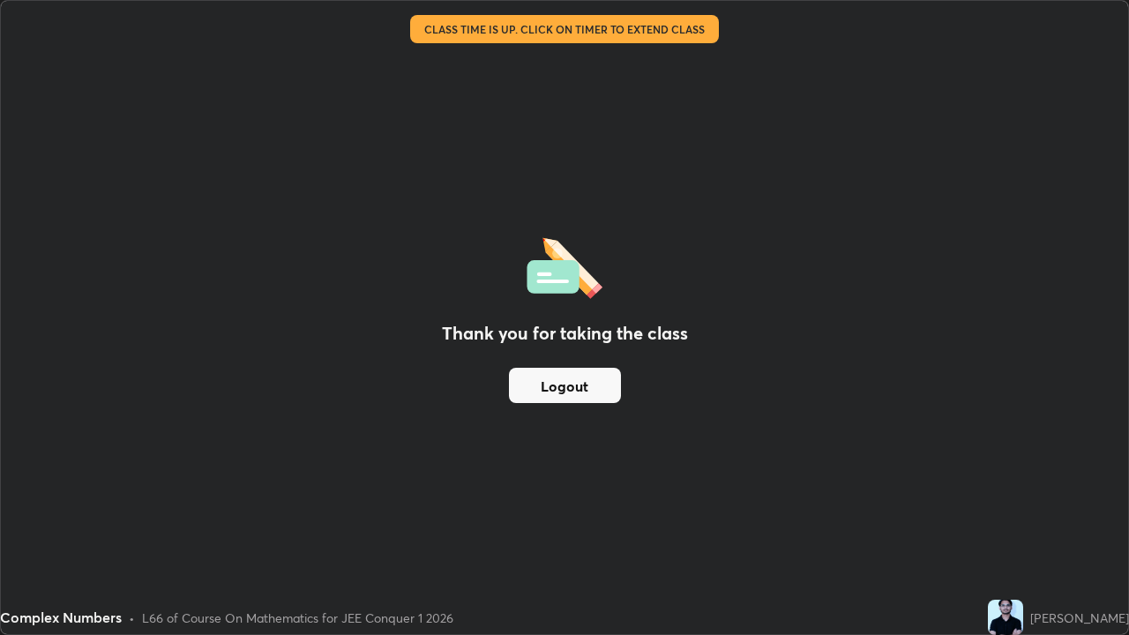
click at [544, 386] on button "Logout" at bounding box center [565, 385] width 112 height 35
